Goal: Task Accomplishment & Management: Complete application form

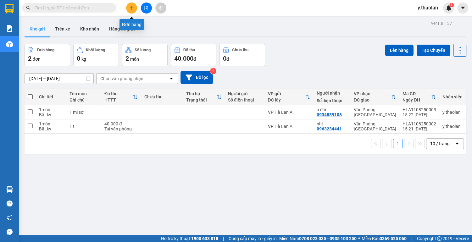
click at [134, 8] on button at bounding box center [131, 8] width 11 height 11
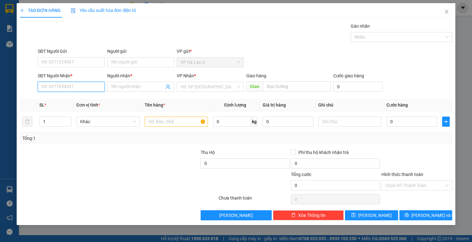
click at [78, 87] on input "SĐT Người Nhận *" at bounding box center [71, 87] width 67 height 10
type input "0889098329"
click at [79, 99] on div "0889098329 - tú" at bounding box center [71, 99] width 59 height 7
type input "tú"
type input "0889098329"
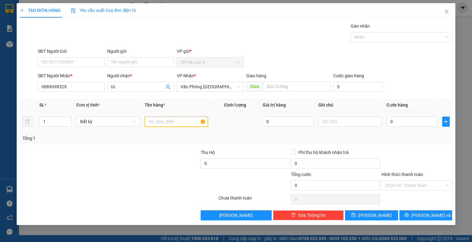
click at [156, 122] on input "text" at bounding box center [176, 122] width 63 height 10
type input "1 t"
click at [350, 121] on input "text" at bounding box center [349, 122] width 63 height 10
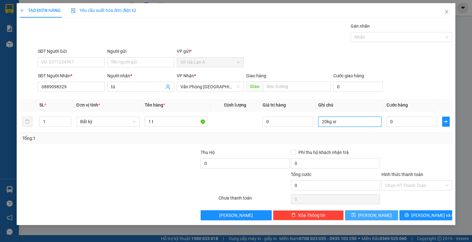
type input "20kg sr"
drag, startPoint x: 372, startPoint y: 213, endPoint x: 251, endPoint y: 159, distance: 132.8
click at [372, 213] on span "[PERSON_NAME]" at bounding box center [375, 215] width 34 height 7
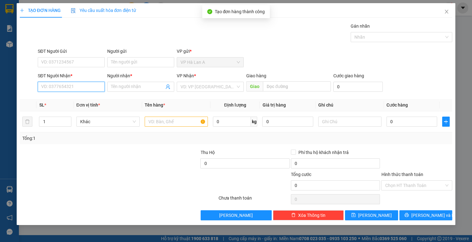
click at [74, 84] on input "SĐT Người Nhận *" at bounding box center [71, 87] width 67 height 10
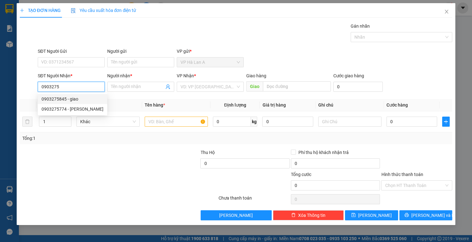
click at [85, 100] on div "0903275845 - giao" at bounding box center [73, 99] width 62 height 7
type input "0903275845"
type input "giao"
type input "0903275845"
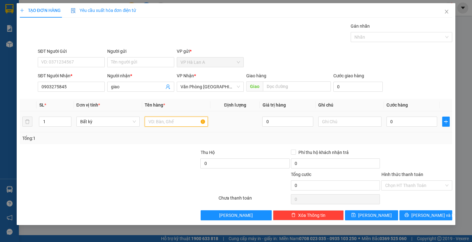
click at [158, 124] on input "text" at bounding box center [176, 122] width 63 height 10
type input "1 bọc trắng"
click at [402, 120] on input "0" at bounding box center [411, 122] width 51 height 10
type input "3"
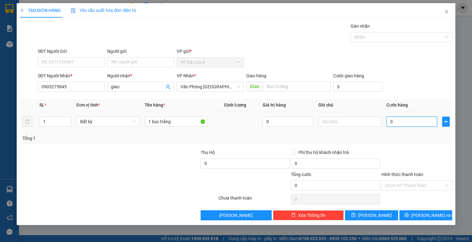
type input "3"
type input "30"
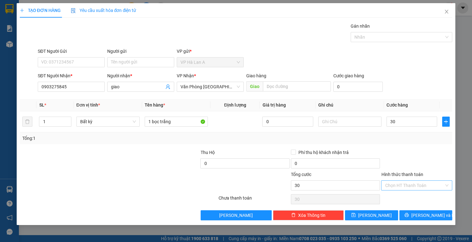
type input "30.000"
click at [405, 185] on input "Hình thức thanh toán" at bounding box center [414, 185] width 59 height 9
click at [402, 196] on div "Tại văn phòng" at bounding box center [417, 197] width 64 height 7
type input "0"
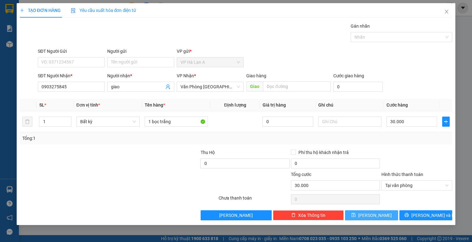
click at [373, 214] on span "[PERSON_NAME]" at bounding box center [375, 215] width 34 height 7
type input "0"
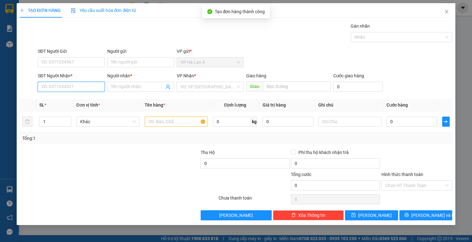
click at [80, 88] on input "SĐT Người Nhận *" at bounding box center [71, 87] width 67 height 10
click at [79, 98] on div "0969965780 - vũ" at bounding box center [71, 99] width 59 height 7
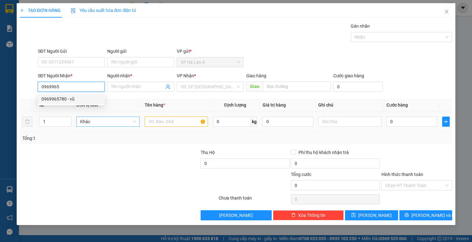
type input "0969965780"
type input "vũ"
type input "0969965780"
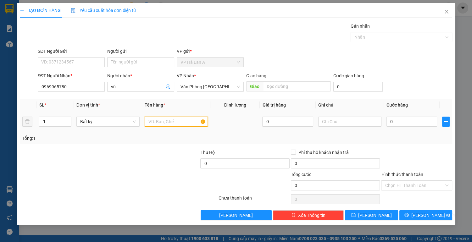
click at [162, 123] on input "text" at bounding box center [176, 122] width 63 height 10
type input "2 t"
click at [375, 218] on button "[PERSON_NAME]" at bounding box center [371, 215] width 53 height 10
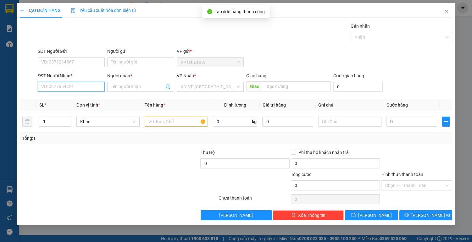
click at [87, 88] on input "SĐT Người Nhận *" at bounding box center [71, 87] width 67 height 10
click at [87, 97] on div "0934669915 - trinh" at bounding box center [71, 99] width 59 height 7
type input "0934669915"
type input "trinh"
type input "cầu.ô.bố"
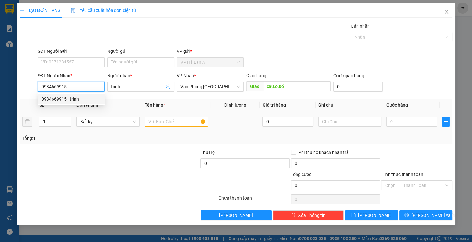
type input "0934669915"
click at [162, 122] on input "text" at bounding box center [176, 122] width 63 height 10
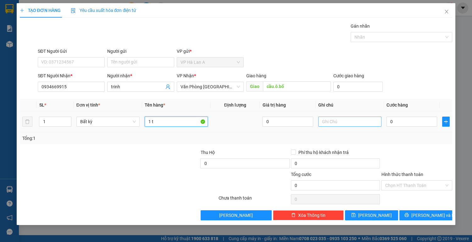
type input "1 t"
click at [342, 124] on input "text" at bounding box center [349, 122] width 63 height 10
type input "37kg sr"
click at [406, 123] on input "0" at bounding box center [411, 122] width 51 height 10
type input "9"
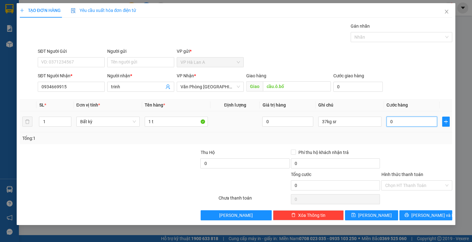
type input "9"
type input "90"
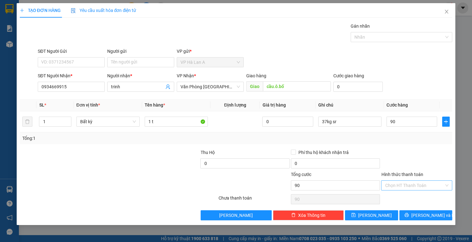
type input "90.000"
click at [397, 189] on input "Hình thức thanh toán" at bounding box center [414, 185] width 59 height 9
click at [397, 197] on div "Tại văn phòng" at bounding box center [417, 197] width 64 height 7
type input "0"
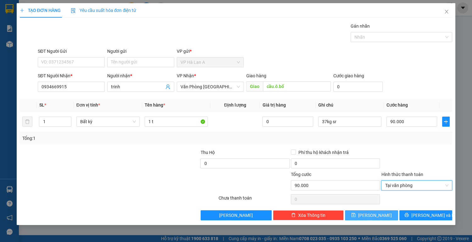
click at [380, 213] on button "[PERSON_NAME]" at bounding box center [371, 215] width 53 height 10
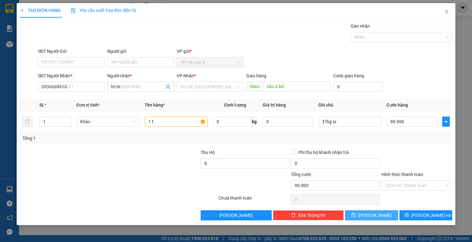
type input "0"
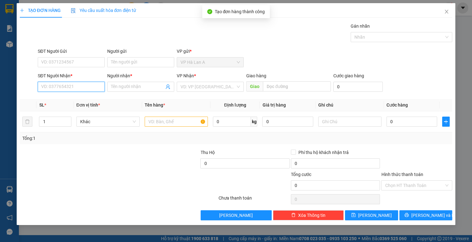
click at [65, 87] on input "SĐT Người Nhận *" at bounding box center [71, 87] width 67 height 10
click at [74, 101] on div "0964678950 - an" at bounding box center [71, 99] width 59 height 7
type input "0964678950"
type input "an"
type input "0964678950"
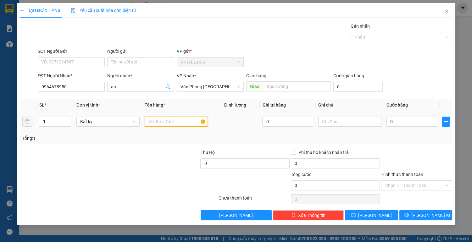
click at [158, 121] on input "text" at bounding box center [176, 122] width 63 height 10
type input "1 t"
click at [341, 123] on input "text" at bounding box center [349, 122] width 63 height 10
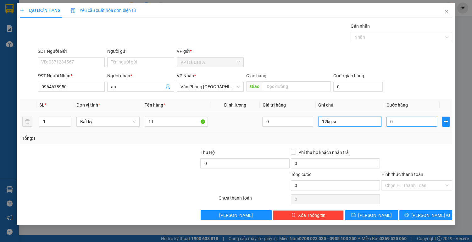
type input "12kg sr"
click at [417, 123] on input "0" at bounding box center [411, 122] width 51 height 10
type input "4"
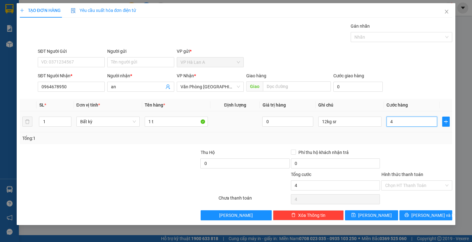
type input "40"
type input "40.000"
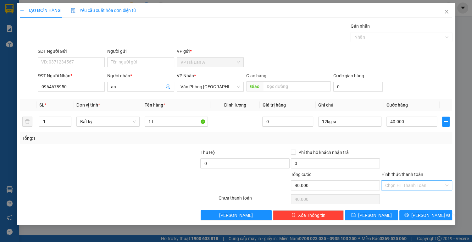
click at [405, 184] on input "Hình thức thanh toán" at bounding box center [414, 185] width 59 height 9
drag, startPoint x: 404, startPoint y: 197, endPoint x: 399, endPoint y: 199, distance: 5.5
click at [404, 197] on div "Tại văn phòng" at bounding box center [417, 197] width 64 height 7
type input "0"
click at [375, 215] on span "[PERSON_NAME]" at bounding box center [375, 215] width 34 height 7
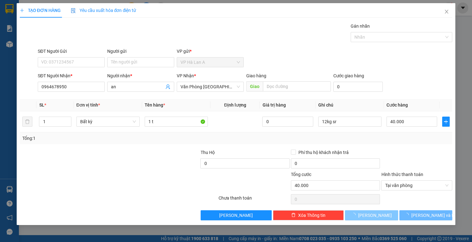
type input "0"
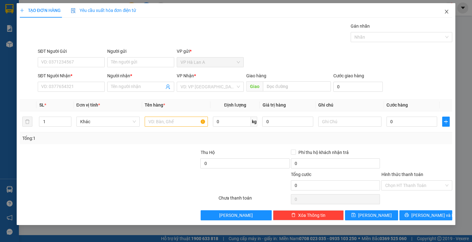
click at [445, 11] on icon "close" at bounding box center [446, 12] width 3 height 4
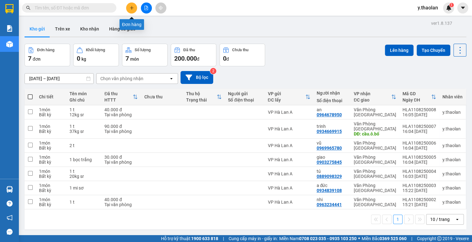
click at [133, 8] on icon "plus" at bounding box center [132, 8] width 4 height 4
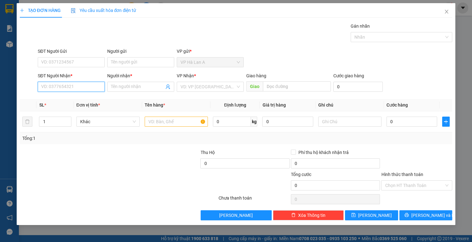
click at [82, 89] on input "SĐT Người Nhận *" at bounding box center [71, 87] width 67 height 10
type input "0935622996"
click at [82, 97] on div "0935622996 - thủy" at bounding box center [71, 99] width 59 height 7
type input "thủy"
type input "0935622996"
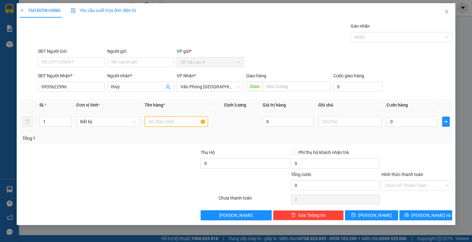
click at [167, 122] on input "text" at bounding box center [176, 122] width 63 height 10
type input "1 t"
click at [352, 122] on input "text" at bounding box center [349, 122] width 63 height 10
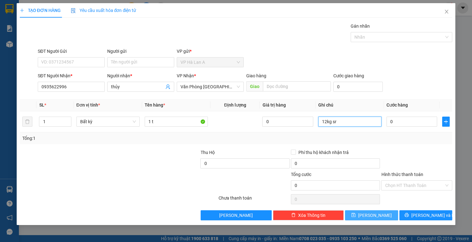
type input "12kg sr"
click at [370, 214] on button "[PERSON_NAME]" at bounding box center [371, 215] width 53 height 10
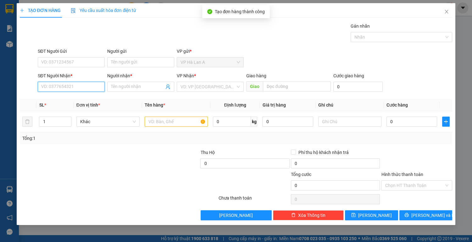
click at [83, 86] on input "SĐT Người Nhận *" at bounding box center [71, 87] width 67 height 10
click at [444, 12] on icon "close" at bounding box center [446, 11] width 5 height 5
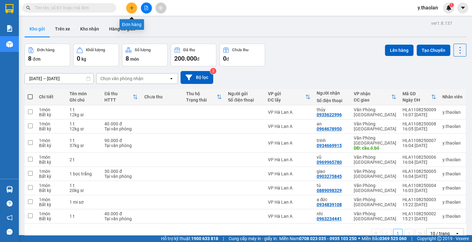
click at [131, 7] on icon "plus" at bounding box center [132, 8] width 4 height 4
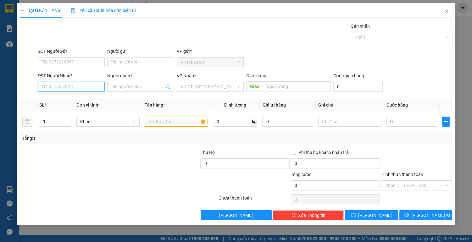
click at [59, 87] on input "SĐT Người Nhận *" at bounding box center [71, 87] width 67 height 10
click at [74, 98] on div "0969982012 - an" at bounding box center [71, 99] width 59 height 7
type input "0969982012"
type input "an"
click at [218, 88] on span "VP [GEOGRAPHIC_DATA]" at bounding box center [209, 86] width 59 height 9
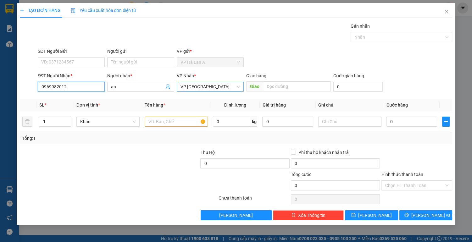
type input "0969982012"
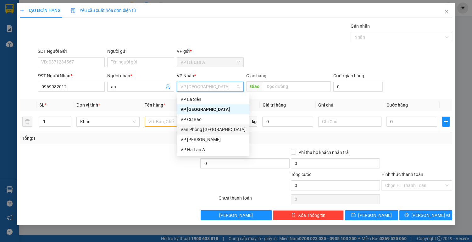
click at [205, 129] on div "Văn Phòng [GEOGRAPHIC_DATA]" at bounding box center [212, 129] width 65 height 7
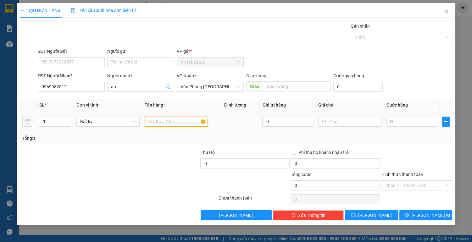
click at [159, 122] on input "text" at bounding box center [176, 122] width 63 height 10
type input "1 bao"
click at [329, 124] on input "text" at bounding box center [349, 122] width 63 height 10
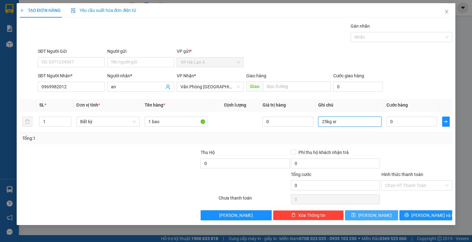
type input "25kg sr"
click at [367, 211] on button "[PERSON_NAME]" at bounding box center [371, 215] width 53 height 10
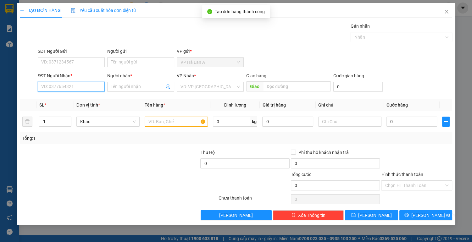
click at [64, 86] on input "SĐT Người Nhận *" at bounding box center [71, 87] width 67 height 10
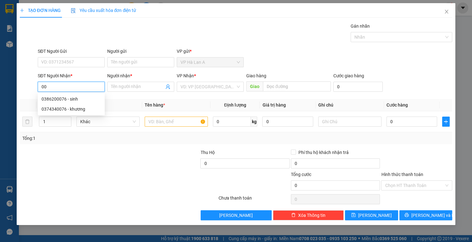
type input "0"
click at [67, 100] on div "0706713912 - du" at bounding box center [71, 99] width 59 height 7
type input "0706713912"
type input "du"
type input "0706713912"
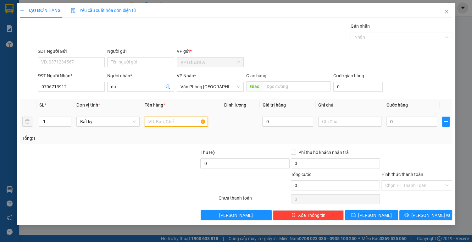
click at [162, 123] on input "text" at bounding box center [176, 122] width 63 height 10
type input "1 t"
click at [349, 122] on input "text" at bounding box center [349, 122] width 63 height 10
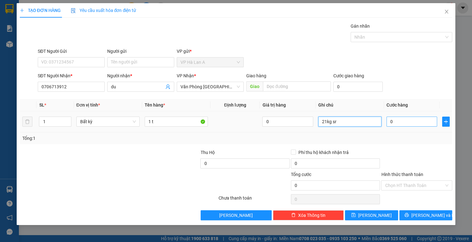
type input "21kg sr"
click at [406, 124] on input "0" at bounding box center [411, 122] width 51 height 10
type input "6"
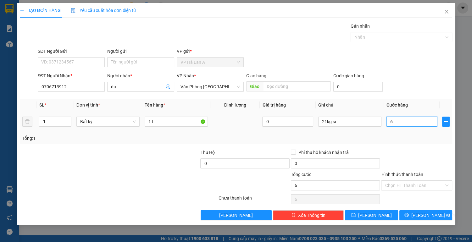
type input "60"
type input "60.000"
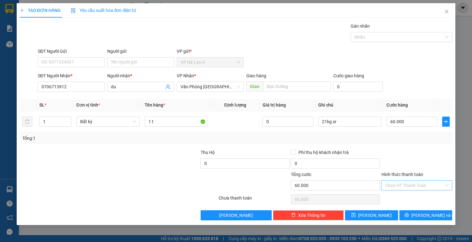
click at [396, 185] on input "Hình thức thanh toán" at bounding box center [414, 185] width 59 height 9
drag, startPoint x: 397, startPoint y: 194, endPoint x: 392, endPoint y: 198, distance: 6.9
click at [397, 195] on div "Tại văn phòng" at bounding box center [417, 197] width 64 height 7
type input "0"
drag, startPoint x: 373, startPoint y: 213, endPoint x: 310, endPoint y: 186, distance: 68.6
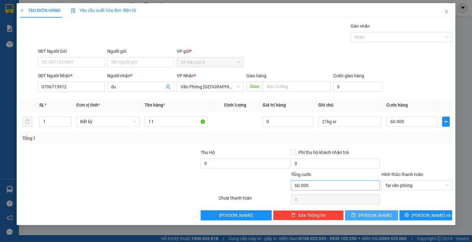
click at [372, 212] on span "[PERSON_NAME]" at bounding box center [375, 215] width 34 height 7
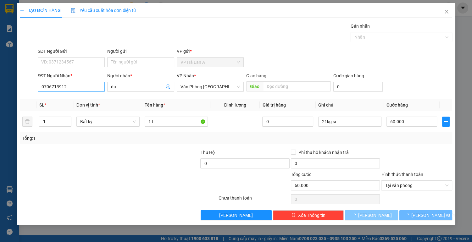
type input "0"
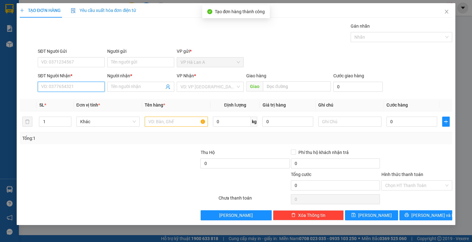
click at [89, 86] on input "SĐT Người Nhận *" at bounding box center [71, 87] width 67 height 10
click at [74, 103] on div "0909599292 - duy" at bounding box center [71, 99] width 67 height 10
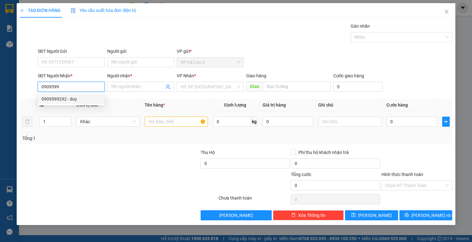
type input "0909599292"
type input "duy"
type input "0909599292"
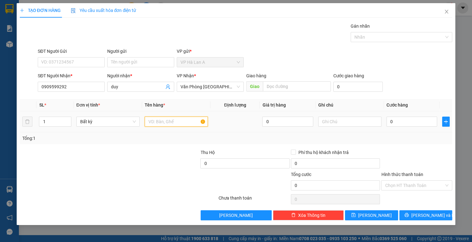
click at [155, 118] on input "text" at bounding box center [176, 122] width 63 height 10
type input "1 t"
click at [417, 124] on input "0" at bounding box center [411, 122] width 51 height 10
type input "4"
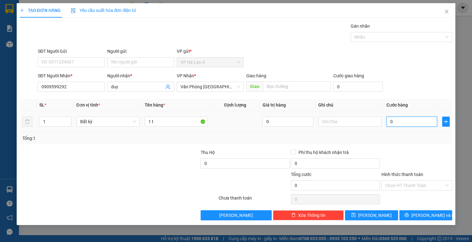
type input "4"
type input "40"
type input "40.000"
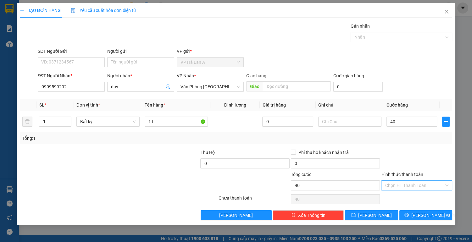
type input "40.000"
click at [404, 183] on input "Hình thức thanh toán" at bounding box center [414, 185] width 59 height 9
click at [397, 197] on div "Tại văn phòng" at bounding box center [417, 197] width 64 height 7
type input "0"
drag, startPoint x: 378, startPoint y: 215, endPoint x: 336, endPoint y: 197, distance: 45.8
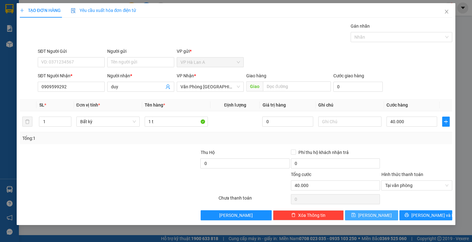
click at [378, 214] on span "[PERSON_NAME]" at bounding box center [375, 215] width 34 height 7
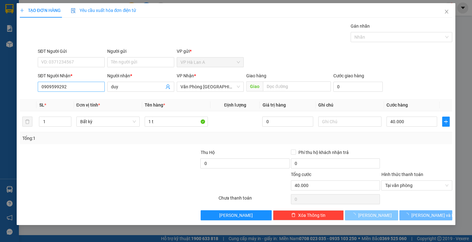
type input "0"
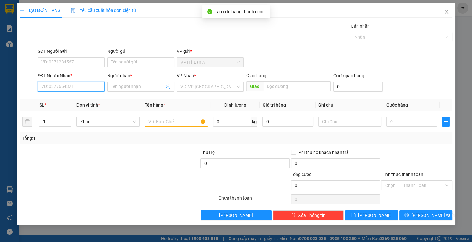
click at [86, 87] on input "SĐT Người Nhận *" at bounding box center [71, 87] width 67 height 10
drag, startPoint x: 81, startPoint y: 101, endPoint x: 140, endPoint y: 119, distance: 61.4
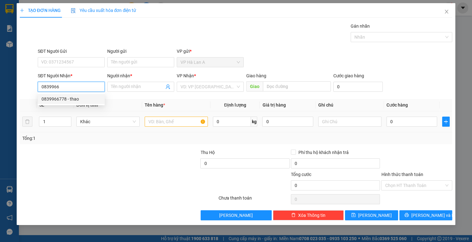
click at [81, 101] on div "0839966778 - thao" at bounding box center [71, 99] width 59 height 7
type input "0839966778"
type input "thao"
type input "0839966778"
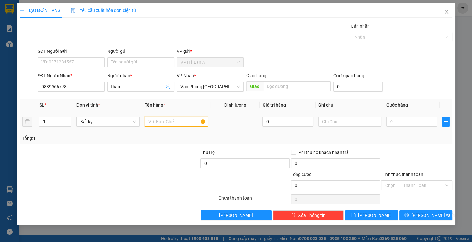
click at [160, 123] on input "text" at bounding box center [176, 122] width 63 height 10
type input "1 gói trắng"
click at [393, 117] on input "0" at bounding box center [411, 122] width 51 height 10
type input "2"
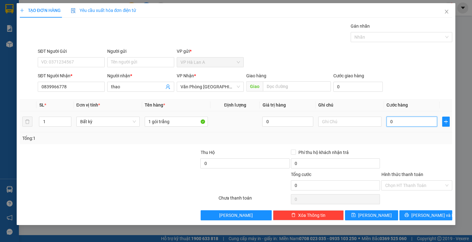
type input "2"
type input "20"
type input "20.000"
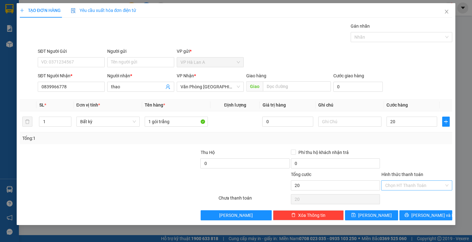
type input "20.000"
click at [394, 182] on input "Hình thức thanh toán" at bounding box center [414, 185] width 59 height 9
drag, startPoint x: 391, startPoint y: 194, endPoint x: 383, endPoint y: 197, distance: 8.4
click at [391, 194] on div "Tại văn phòng" at bounding box center [417, 197] width 64 height 7
type input "0"
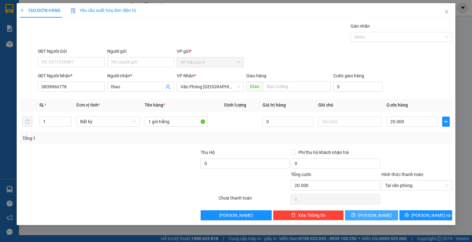
click at [376, 215] on span "[PERSON_NAME]" at bounding box center [375, 215] width 34 height 7
type input "0"
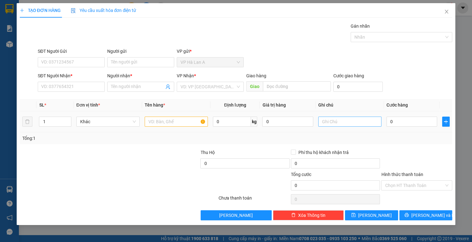
drag, startPoint x: 363, startPoint y: 115, endPoint x: 357, endPoint y: 120, distance: 7.8
click at [357, 120] on td at bounding box center [350, 121] width 68 height 21
click at [443, 12] on span "Close" at bounding box center [447, 12] width 18 height 18
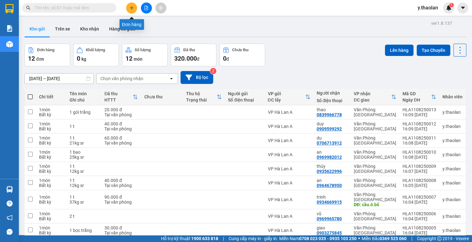
click at [133, 9] on icon "plus" at bounding box center [132, 8] width 4 height 4
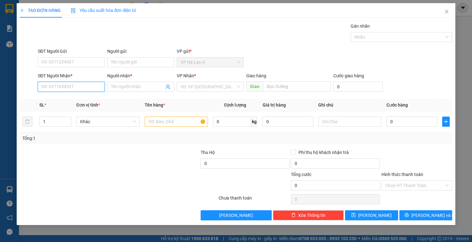
click at [80, 89] on input "SĐT Người Nhận *" at bounding box center [71, 87] width 67 height 10
click at [80, 100] on div "0978058266 - toàn" at bounding box center [71, 99] width 59 height 7
type input "0978058266"
type input "toàn"
type input "0978058266"
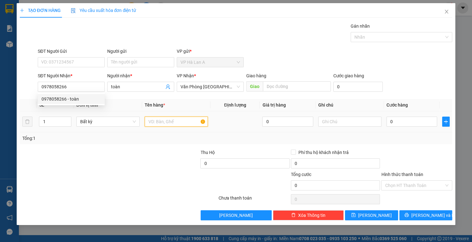
click at [157, 118] on input "text" at bounding box center [176, 122] width 63 height 10
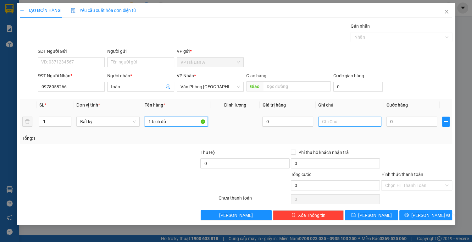
type input "1 bịch đỏ"
click at [353, 123] on input "text" at bounding box center [349, 122] width 63 height 10
type input "ship"
click at [398, 121] on input "0" at bounding box center [411, 122] width 51 height 10
type input "3"
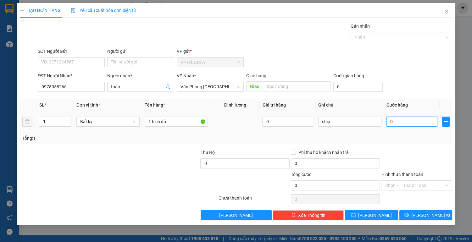
type input "3"
type input "30"
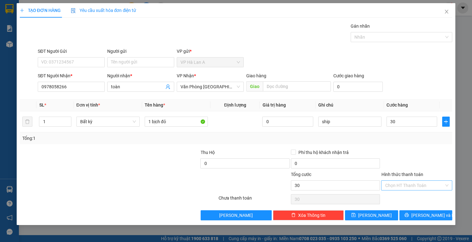
type input "30.000"
click at [394, 181] on input "Hình thức thanh toán" at bounding box center [414, 185] width 59 height 9
click at [395, 191] on div "Hình thức thanh toán Chọn HT Thanh Toán" at bounding box center [416, 182] width 71 height 22
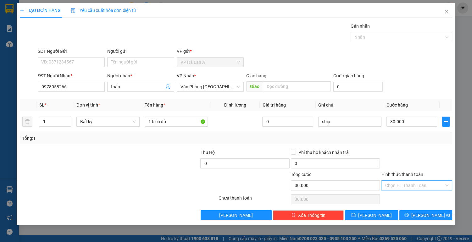
click at [395, 187] on input "Hình thức thanh toán" at bounding box center [414, 185] width 59 height 9
click at [403, 195] on div "Tại văn phòng" at bounding box center [417, 197] width 64 height 7
type input "0"
drag, startPoint x: 380, startPoint y: 214, endPoint x: 328, endPoint y: 196, distance: 55.1
click at [379, 214] on button "[PERSON_NAME]" at bounding box center [371, 215] width 53 height 10
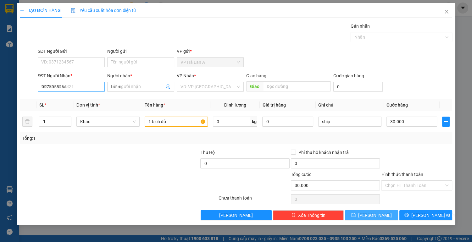
type input "0"
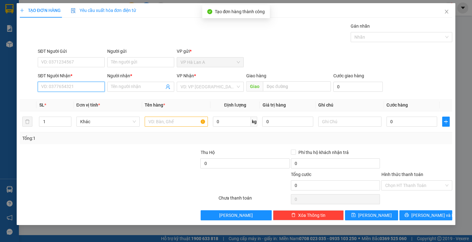
click at [64, 86] on input "SĐT Người Nhận *" at bounding box center [71, 87] width 67 height 10
click at [95, 101] on div "0937584262 - việt" at bounding box center [71, 99] width 59 height 7
type input "0937584262"
type input "việt"
type input "0937584262"
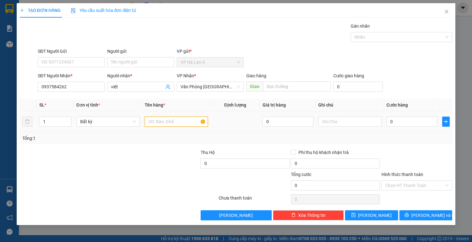
click at [149, 121] on input "text" at bounding box center [176, 122] width 63 height 10
type input "1 t"
click at [393, 119] on input "0" at bounding box center [411, 122] width 51 height 10
type input "5"
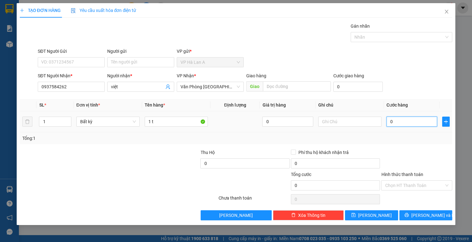
type input "5"
type input "50"
type input "50.000"
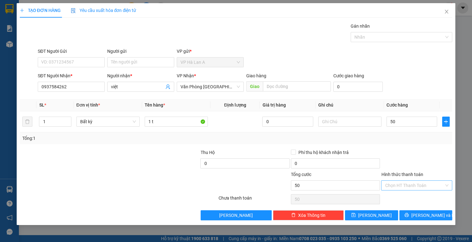
type input "50.000"
click at [410, 186] on input "Hình thức thanh toán" at bounding box center [414, 185] width 59 height 9
drag, startPoint x: 412, startPoint y: 195, endPoint x: 402, endPoint y: 197, distance: 9.9
click at [412, 195] on div "Tại văn phòng" at bounding box center [417, 197] width 64 height 7
type input "0"
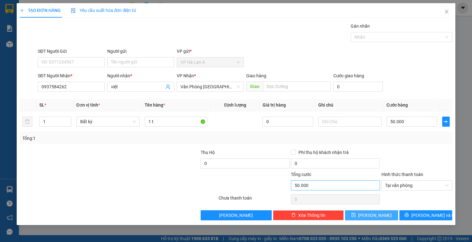
drag, startPoint x: 380, startPoint y: 215, endPoint x: 333, endPoint y: 189, distance: 54.8
click at [380, 215] on button "[PERSON_NAME]" at bounding box center [371, 215] width 53 height 10
type input "0"
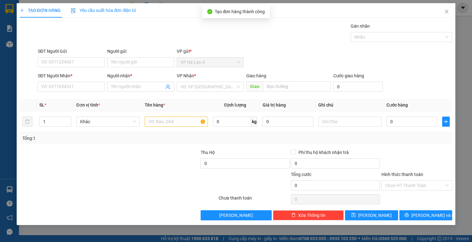
click at [87, 91] on div "SĐT Người Nhận * VD: 0377654321" at bounding box center [71, 83] width 67 height 22
click at [86, 84] on input "SĐT Người Nhận *" at bounding box center [71, 87] width 67 height 10
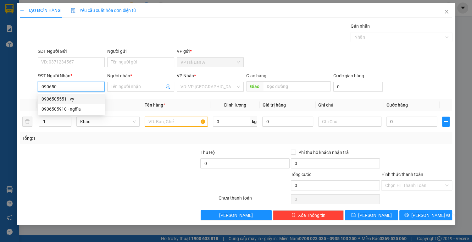
click at [82, 98] on div "0906505551 - vy" at bounding box center [71, 99] width 59 height 7
type input "0906505551"
type input "vy"
type input "0906505551"
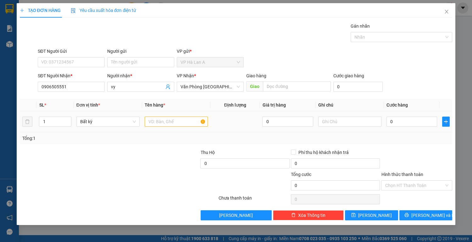
click at [166, 116] on div at bounding box center [176, 121] width 63 height 13
click at [166, 119] on input "text" at bounding box center [176, 122] width 63 height 10
type input "3 bao+1 t"
click at [344, 119] on input "text" at bounding box center [349, 122] width 63 height 10
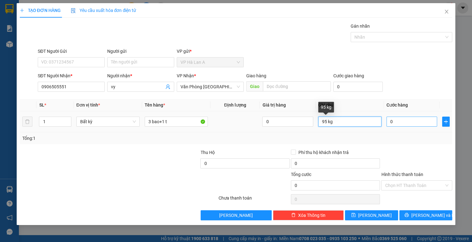
type input "95 kg"
click at [395, 118] on input "0" at bounding box center [411, 122] width 51 height 10
type input "2"
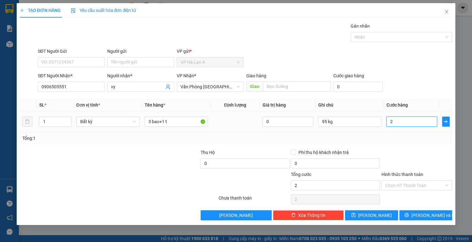
type input "25"
click at [396, 184] on input "Hình thức thanh toán" at bounding box center [414, 185] width 59 height 9
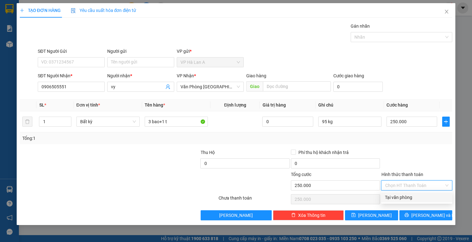
click at [399, 196] on div "Tại văn phòng" at bounding box center [417, 197] width 64 height 7
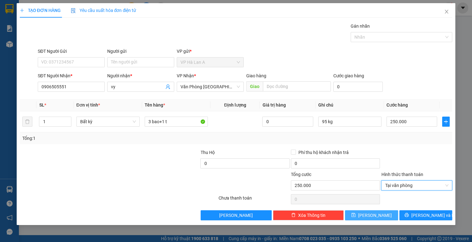
drag, startPoint x: 376, startPoint y: 212, endPoint x: 360, endPoint y: 204, distance: 17.6
click at [376, 212] on span "[PERSON_NAME]" at bounding box center [375, 215] width 34 height 7
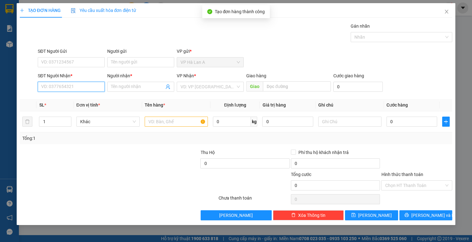
click at [62, 87] on input "SĐT Người Nhận *" at bounding box center [71, 87] width 67 height 10
click at [75, 97] on div "0936359881 - h-ret" at bounding box center [71, 99] width 59 height 7
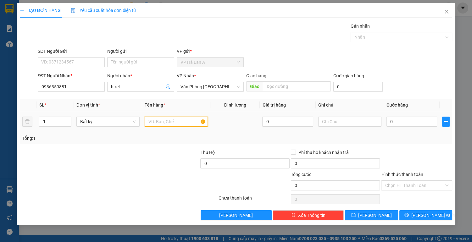
click at [154, 121] on input "text" at bounding box center [176, 122] width 63 height 10
click at [347, 122] on input "text" at bounding box center [349, 122] width 63 height 10
click at [420, 122] on input "0" at bounding box center [411, 122] width 51 height 10
click at [398, 185] on input "Hình thức thanh toán" at bounding box center [414, 185] width 59 height 9
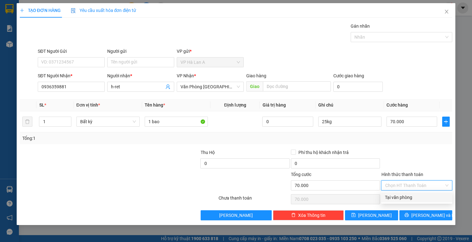
click at [396, 195] on div "Tại văn phòng" at bounding box center [417, 197] width 64 height 7
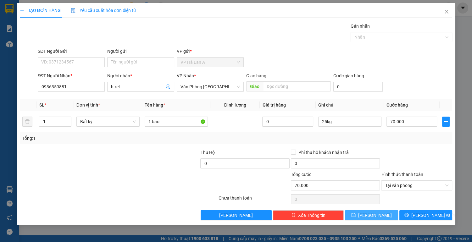
click at [378, 212] on span "[PERSON_NAME]" at bounding box center [375, 215] width 34 height 7
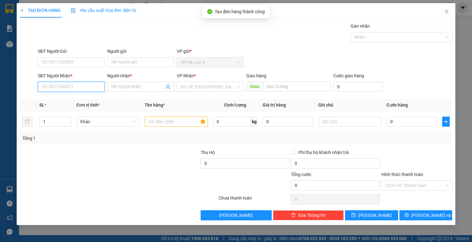
click at [64, 89] on input "SĐT Người Nhận *" at bounding box center [71, 87] width 67 height 10
